Goal: Transaction & Acquisition: Purchase product/service

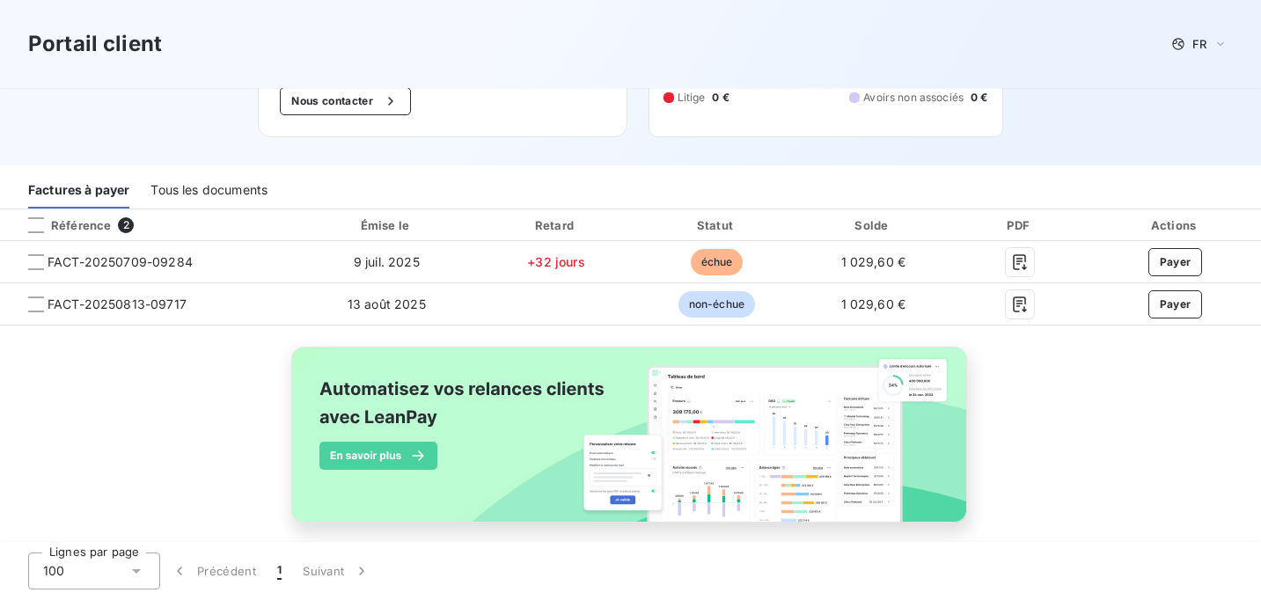
scroll to position [162, 0]
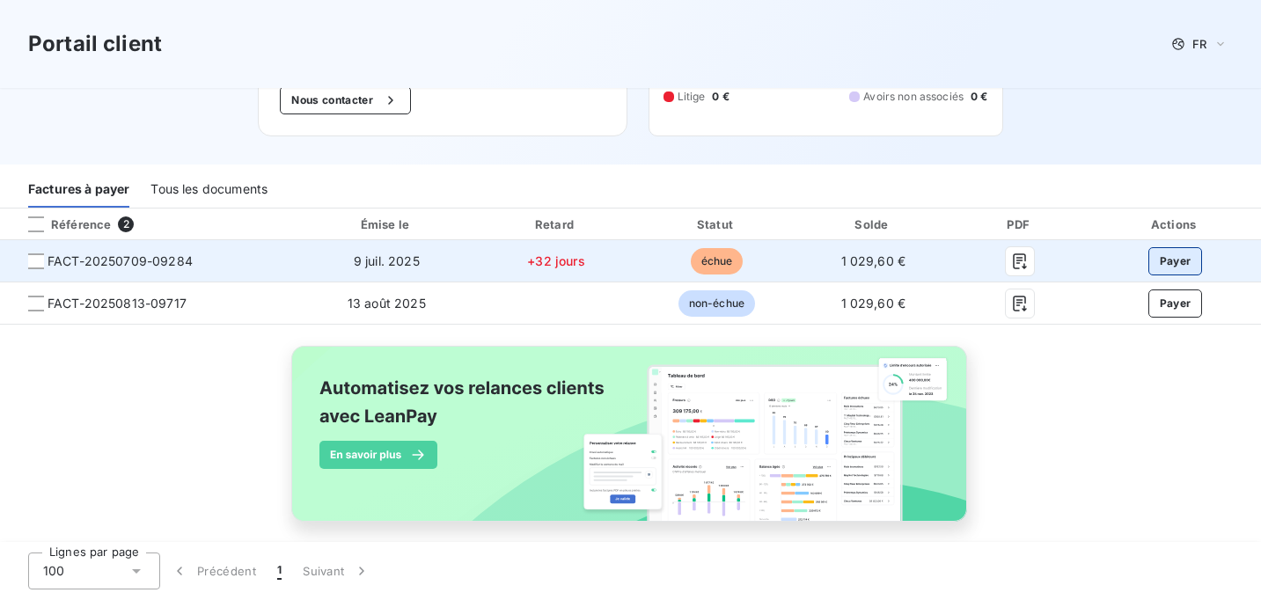
click at [1163, 263] on button "Payer" at bounding box center [1176, 261] width 55 height 28
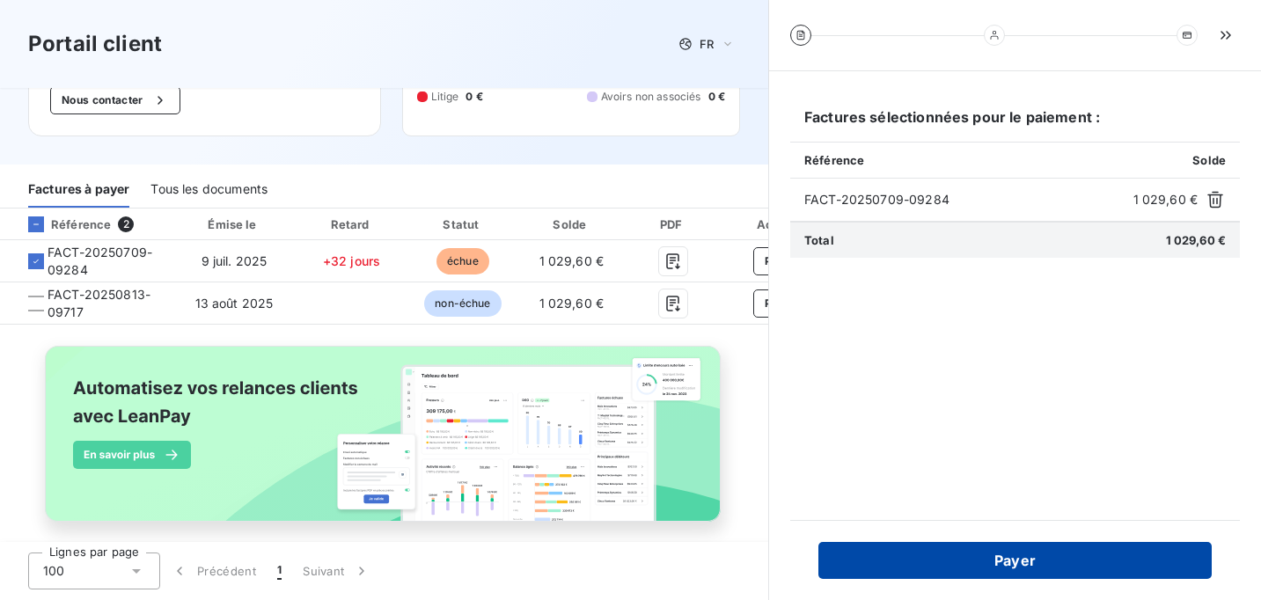
click at [955, 569] on button "Payer" at bounding box center [1015, 560] width 393 height 37
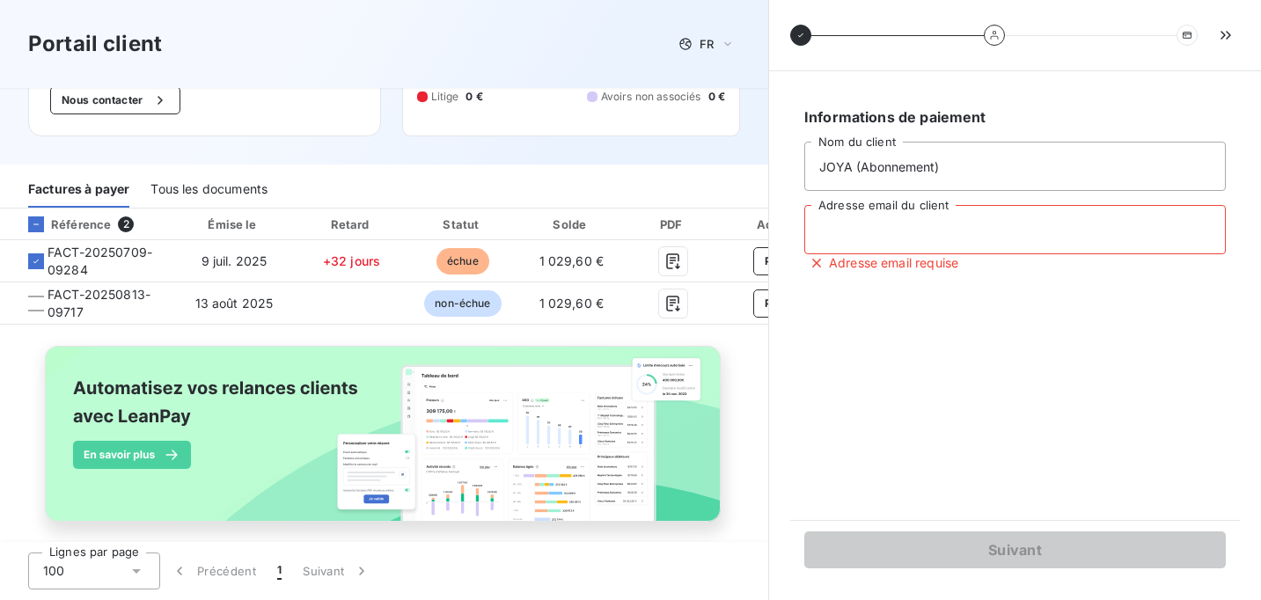
click at [989, 229] on input "Adresse email du client" at bounding box center [1016, 229] width 422 height 49
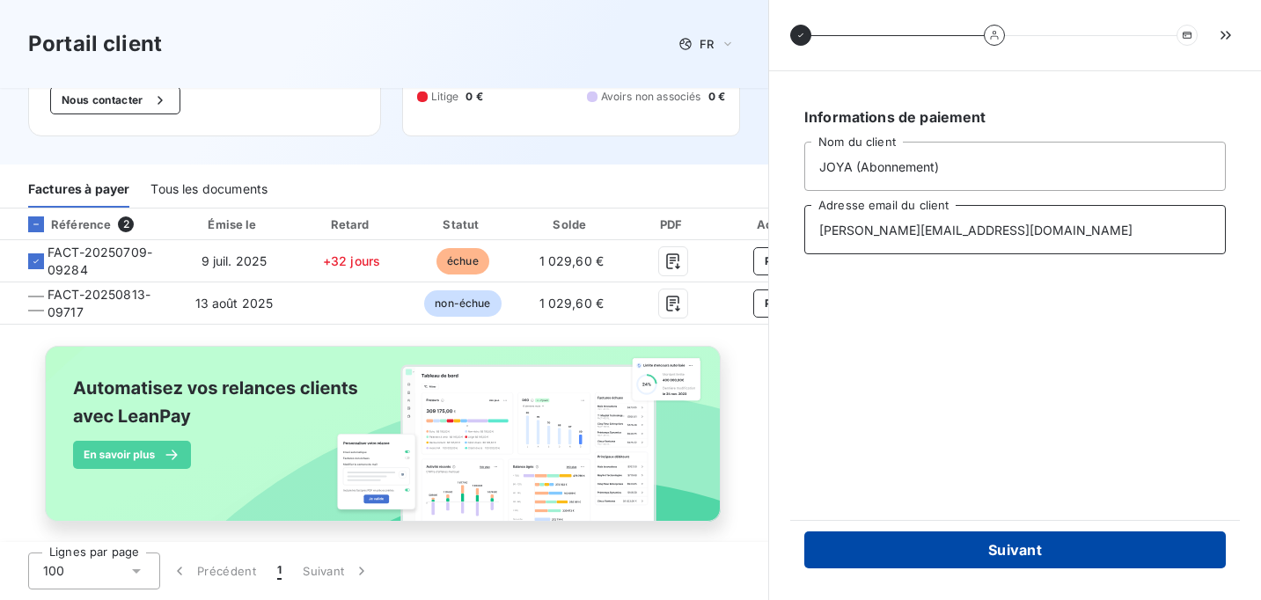
type input "guillaume@joya.fr"
click at [935, 559] on button "Suivant" at bounding box center [1016, 550] width 422 height 37
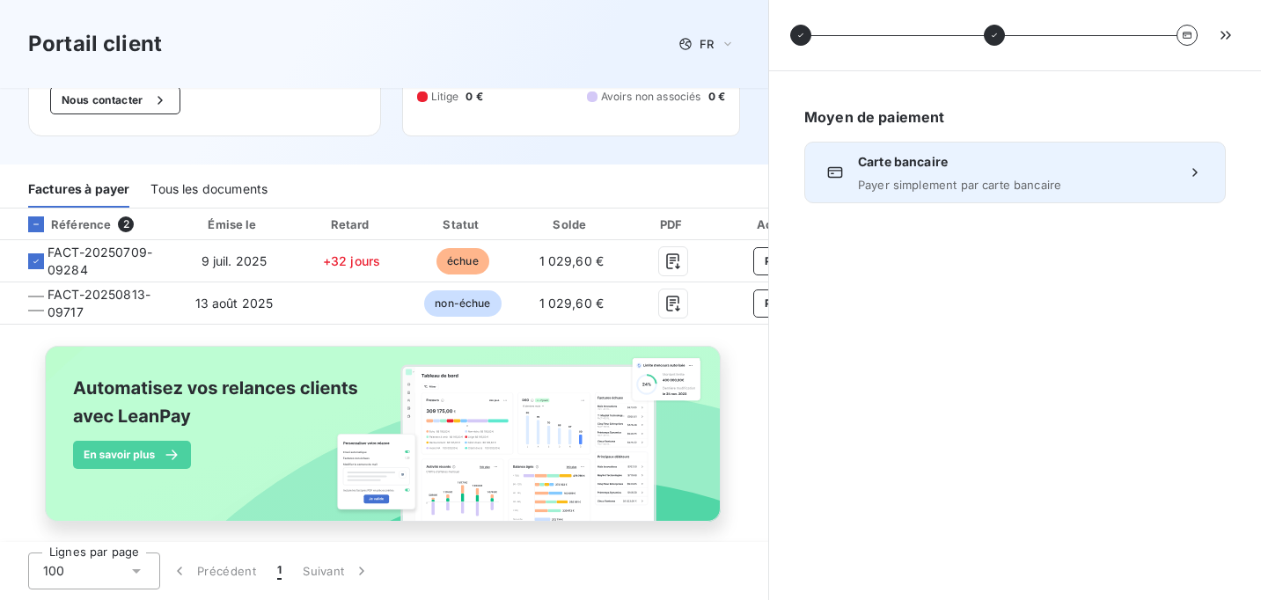
click at [941, 184] on span "Payer simplement par carte bancaire" at bounding box center [1015, 185] width 314 height 14
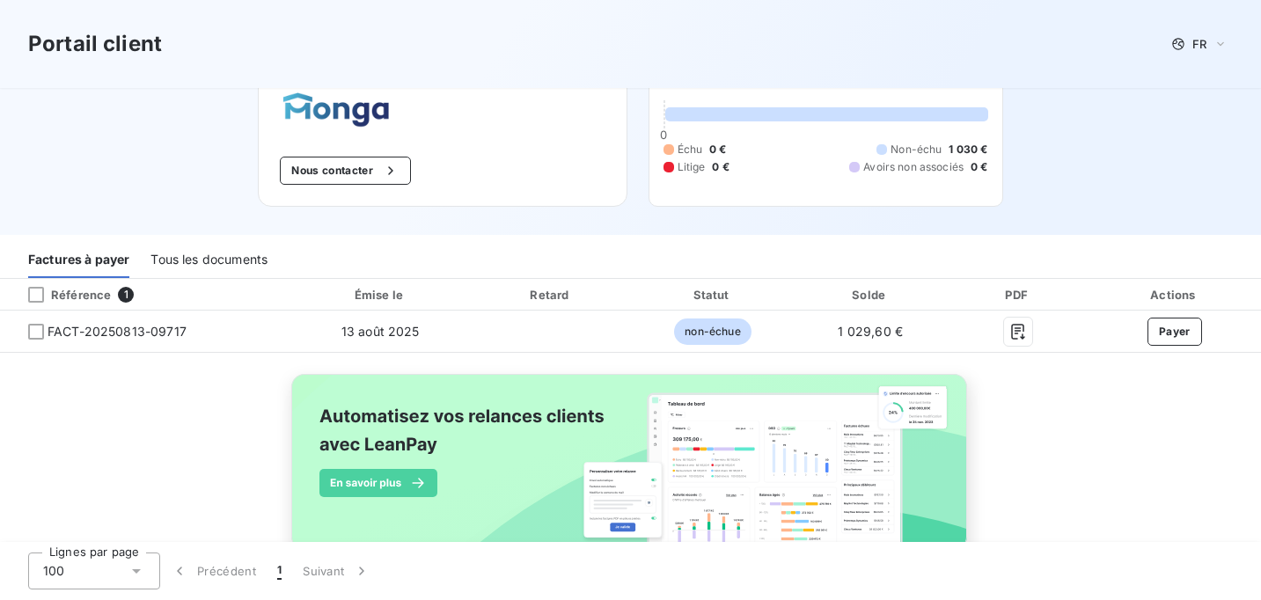
scroll to position [138, 0]
